Goal: Find specific page/section

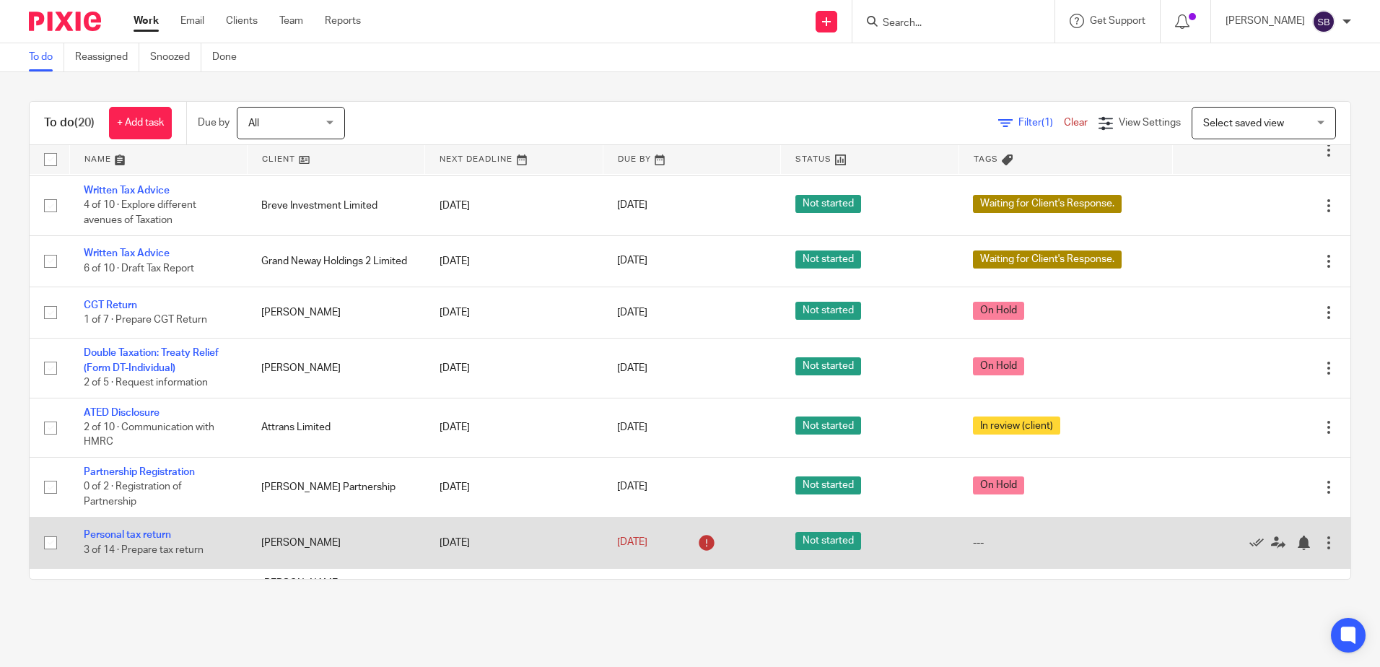
scroll to position [577, 0]
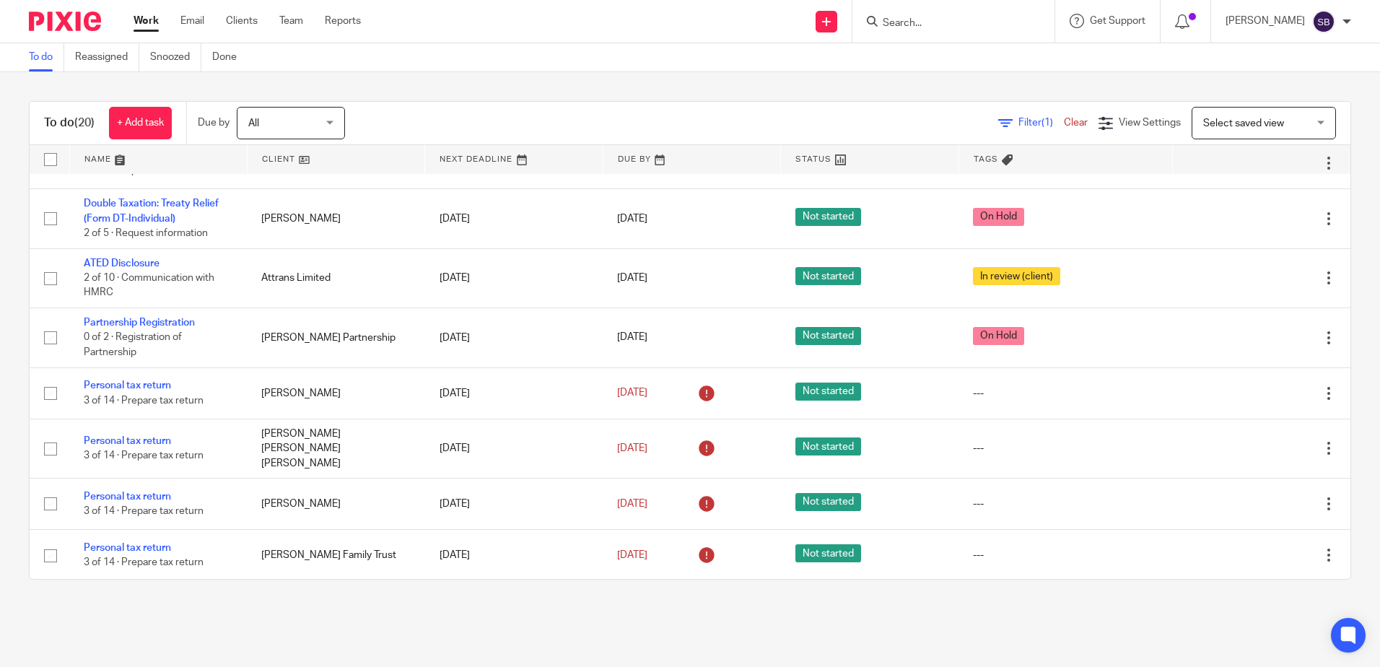
click at [926, 19] on input "Search" at bounding box center [946, 23] width 130 height 13
type input "f"
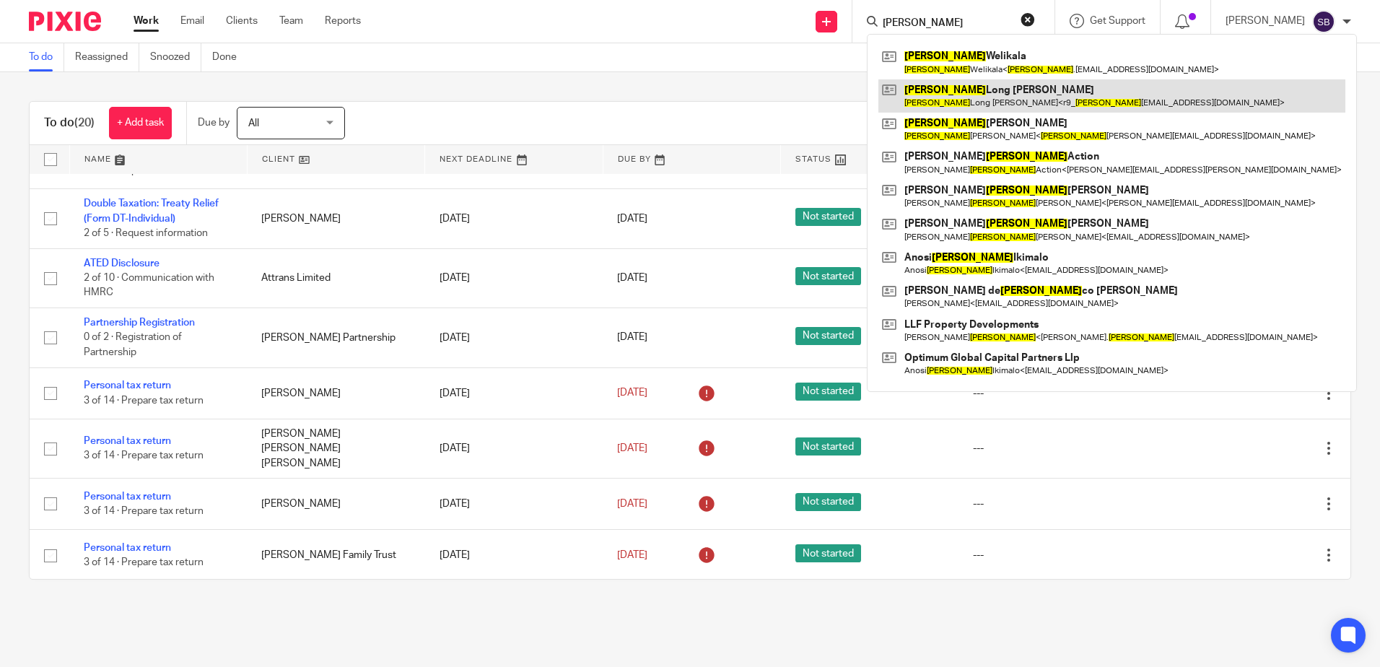
type input "[PERSON_NAME]"
click at [985, 100] on link at bounding box center [1111, 95] width 467 height 33
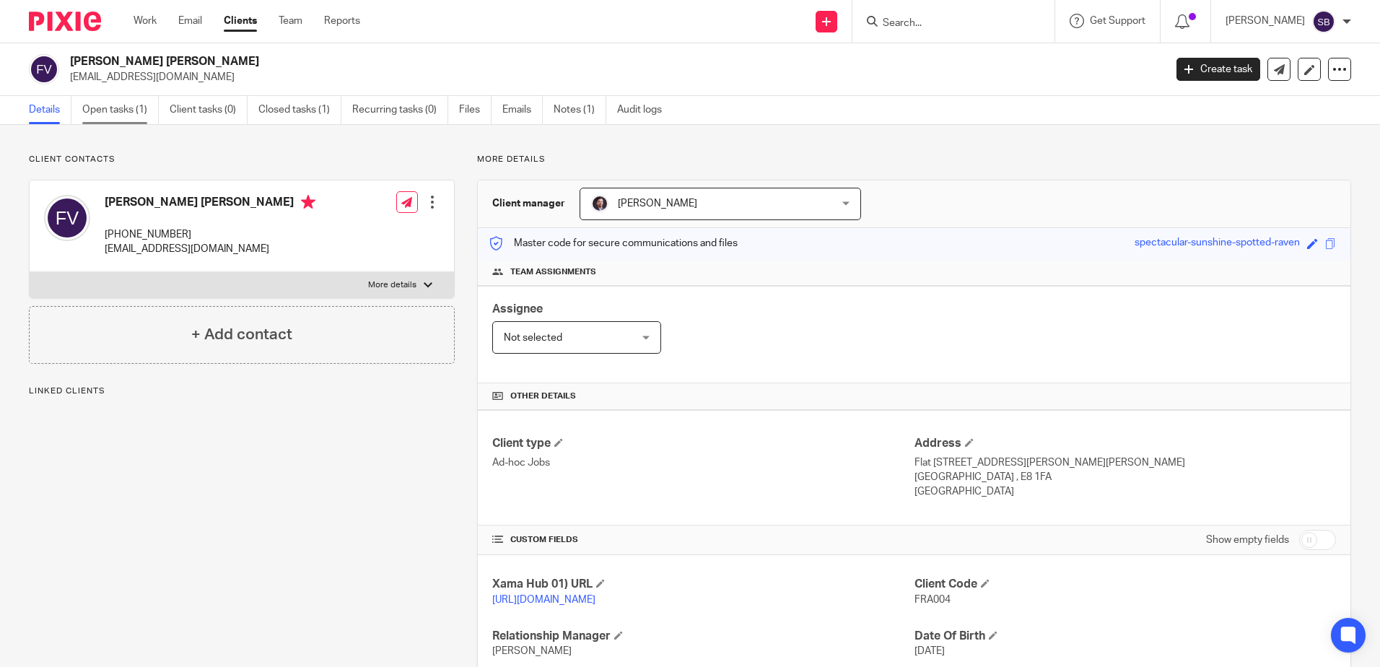
click at [128, 113] on link "Open tasks (1)" at bounding box center [120, 110] width 76 height 28
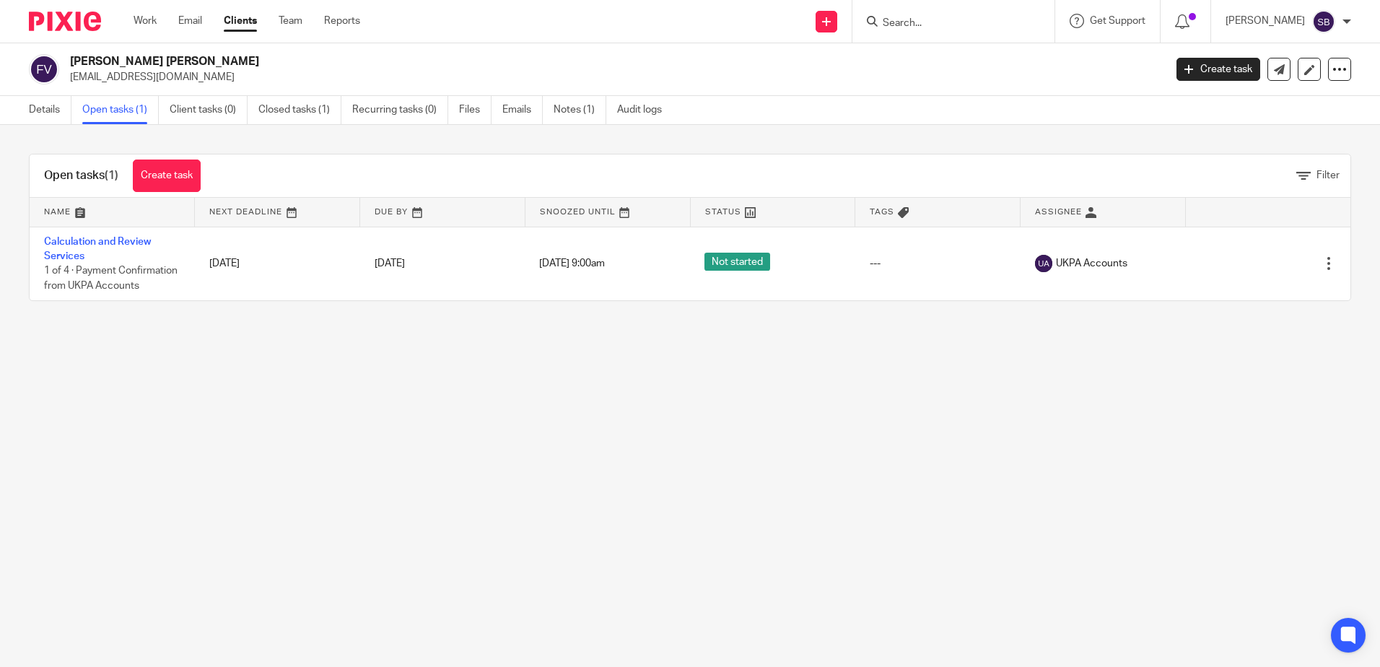
click at [390, 406] on main "Francis Long Hoang Vu r9_francisvu@hotmail.com Create task Update from Companie…" at bounding box center [690, 333] width 1380 height 667
click at [328, 449] on main "Francis Long Hoang Vu r9_francisvu@hotmail.com Create task Update from Companie…" at bounding box center [690, 333] width 1380 height 667
